Goal: Information Seeking & Learning: Learn about a topic

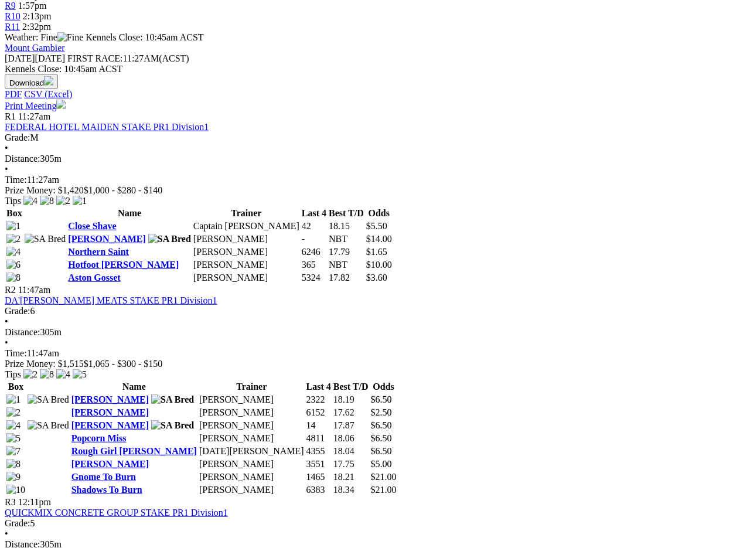
scroll to position [501, 3]
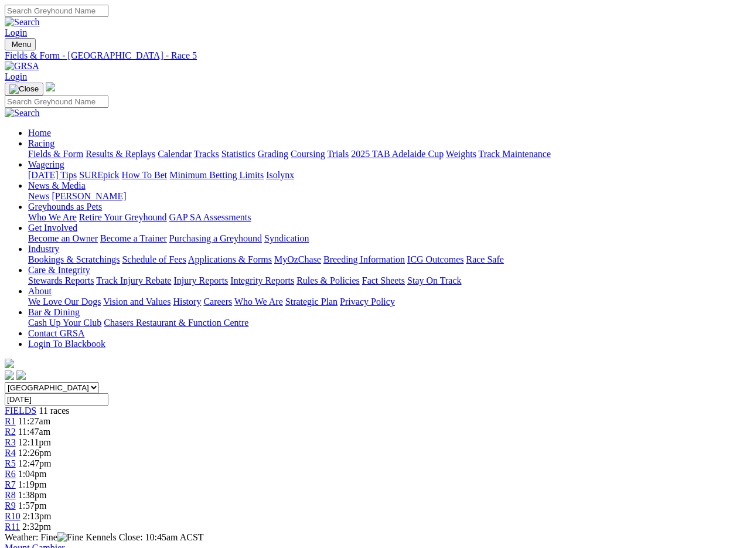
scroll to position [2, 0]
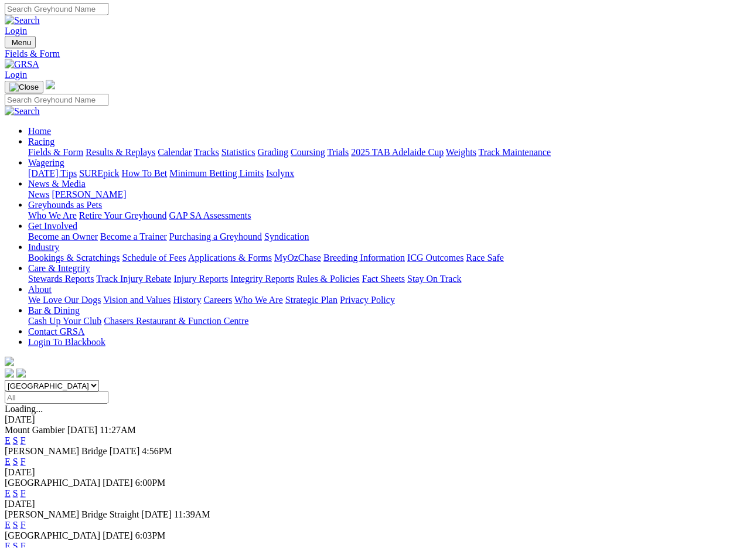
scroll to position [2, 0]
click at [26, 435] on link "F" at bounding box center [23, 440] width 5 height 10
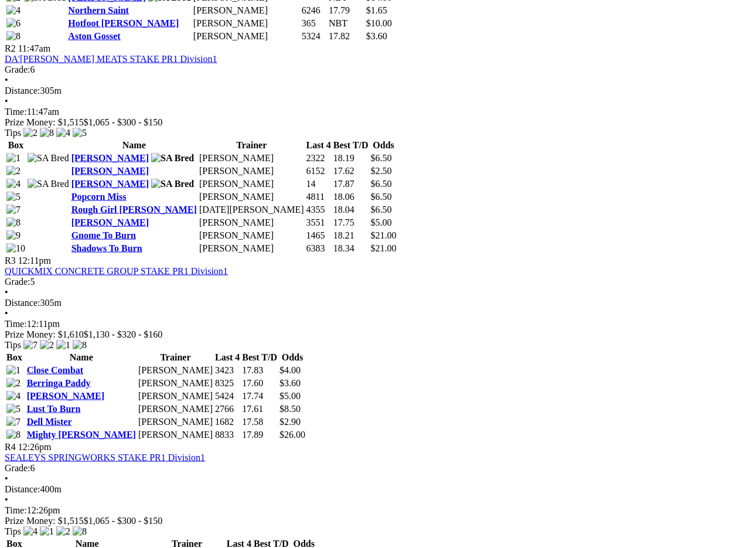
scroll to position [742, 0]
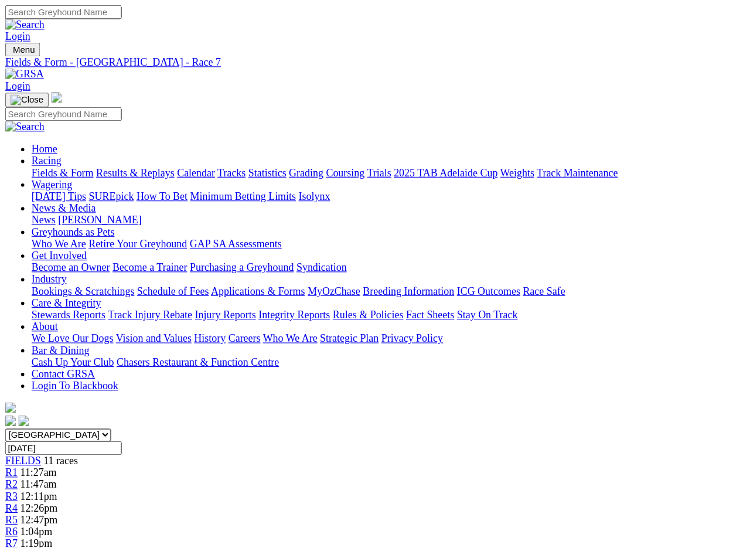
scroll to position [3, 0]
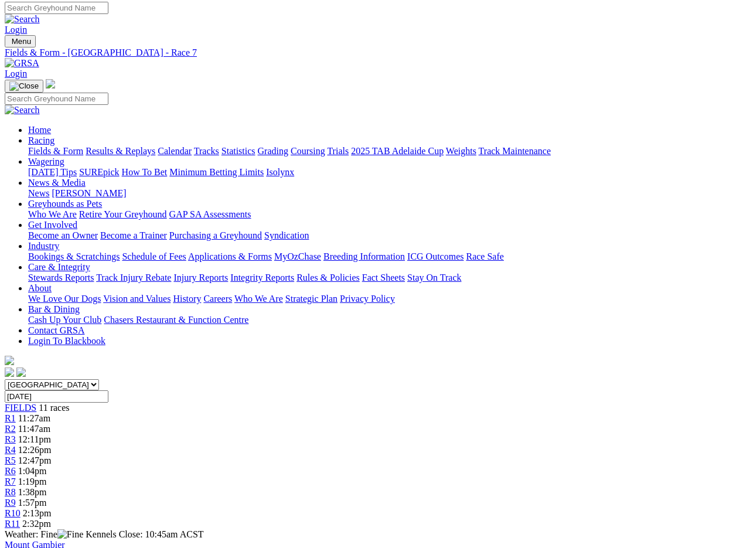
click at [47, 146] on link "Fields & Form" at bounding box center [55, 151] width 55 height 10
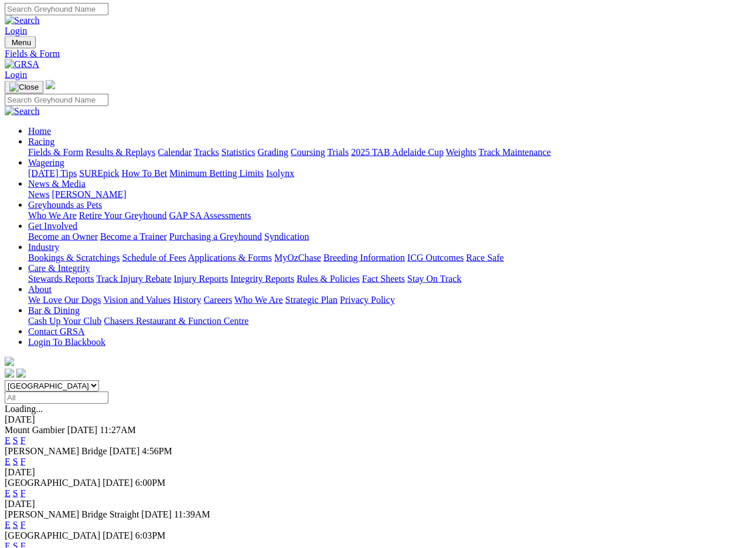
scroll to position [2, 0]
click at [26, 435] on link "F" at bounding box center [23, 440] width 5 height 10
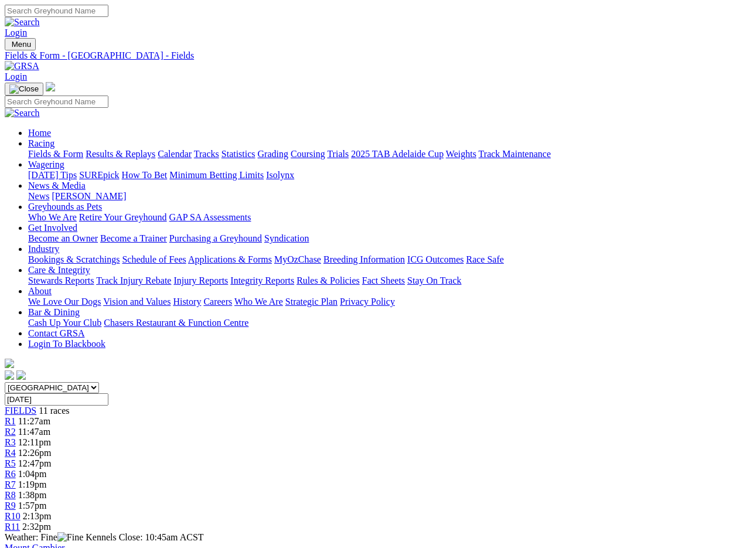
click at [43, 149] on link "Fields & Form" at bounding box center [55, 154] width 55 height 10
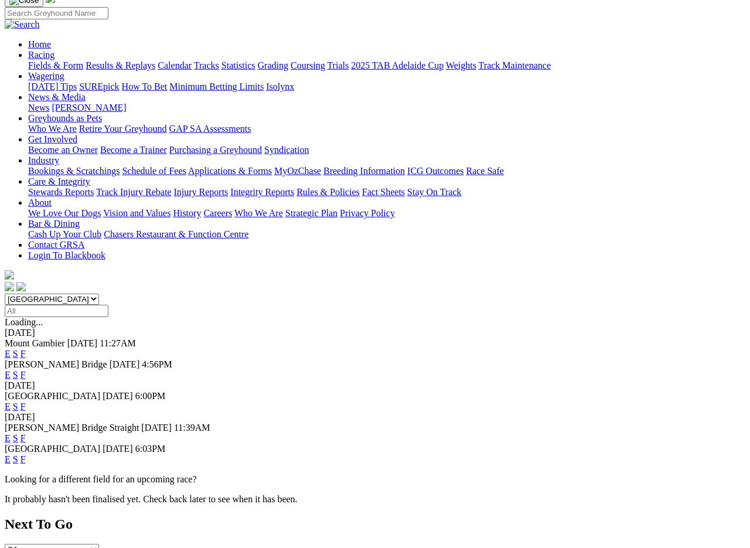
scroll to position [89, 0]
click at [26, 369] on link "F" at bounding box center [23, 374] width 5 height 10
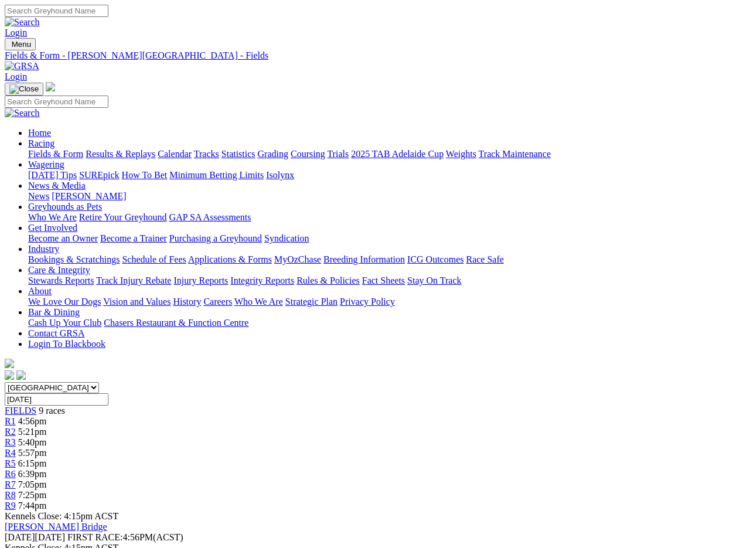
click at [39, 149] on link "Fields & Form" at bounding box center [55, 154] width 55 height 10
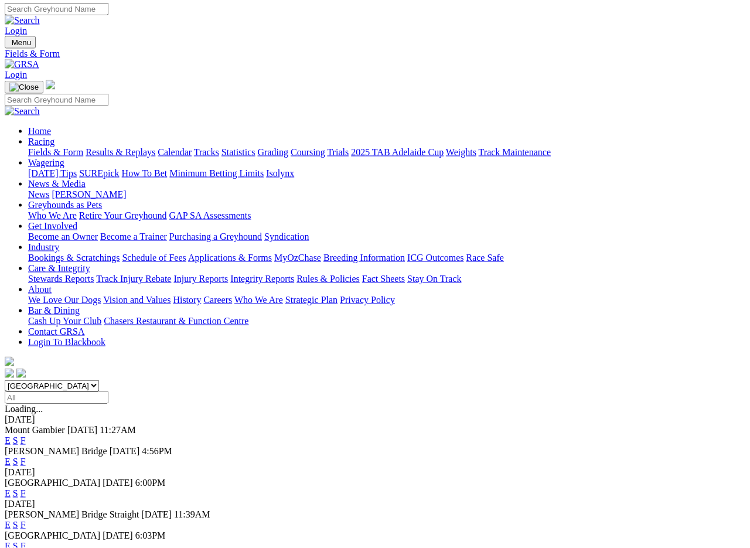
scroll to position [2, 0]
click at [26, 520] on link "F" at bounding box center [23, 525] width 5 height 10
